Goal: Find specific page/section: Find specific page/section

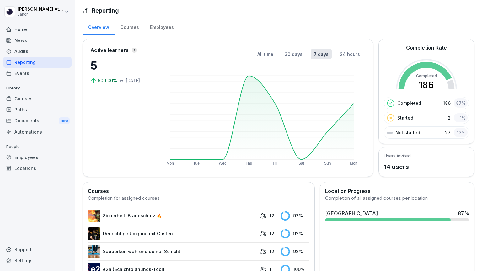
scroll to position [20, 0]
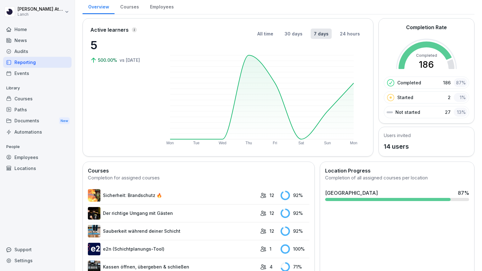
click at [33, 63] on div "Reporting" at bounding box center [37, 62] width 68 height 11
click at [164, 6] on div "Employees" at bounding box center [161, 6] width 35 height 16
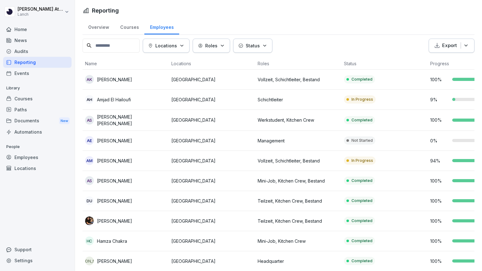
click at [386, 97] on td "In Progress" at bounding box center [384, 100] width 86 height 20
